Goal: Find specific page/section: Find specific page/section

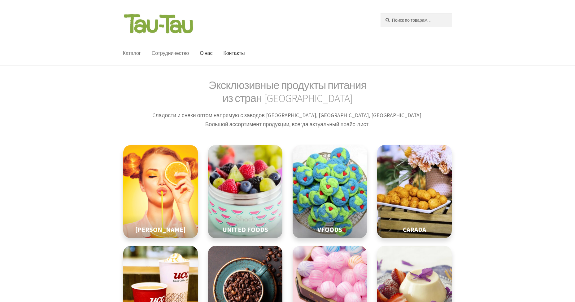
click at [166, 60] on link "Сотрудничество" at bounding box center [170, 53] width 47 height 24
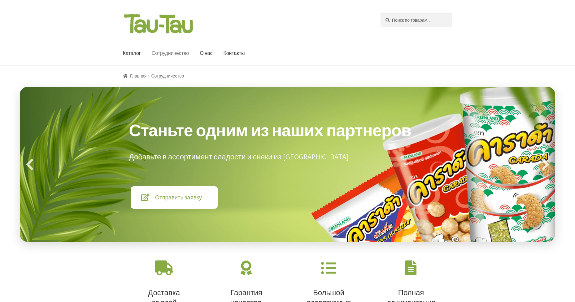
select select "ru"
click at [380, 12] on header "Перейти к навигации Перейти к содержимому [DEMOGRAPHIC_DATA]: Поиск [PERSON_NAM…" at bounding box center [287, 33] width 575 height 66
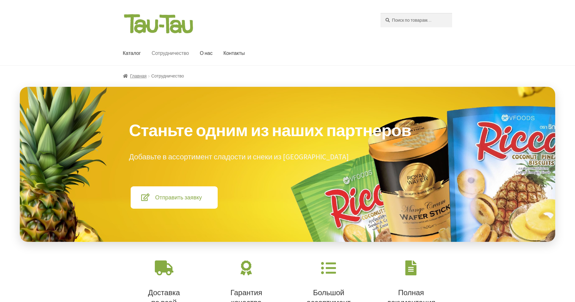
click at [123, 13] on img at bounding box center [158, 23] width 71 height 21
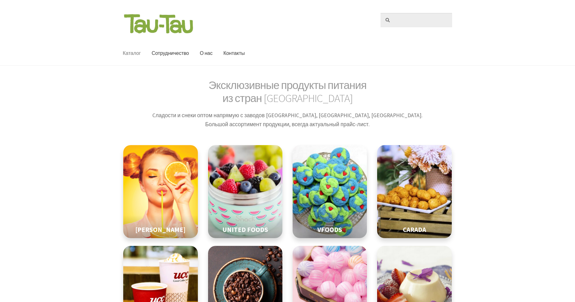
click at [414, 20] on input "Искать:" at bounding box center [417, 20] width 72 height 14
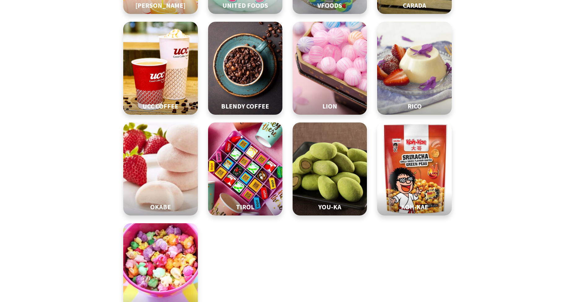
type input "Павел"
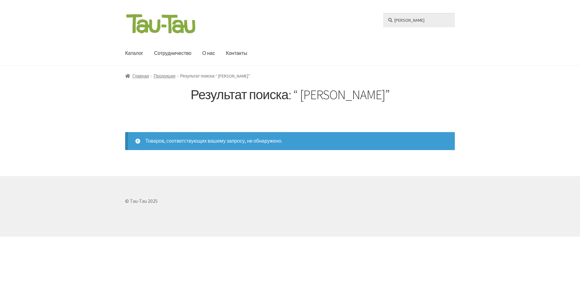
click at [383, 13] on input "Павел" at bounding box center [419, 20] width 72 height 14
